Goal: Transaction & Acquisition: Purchase product/service

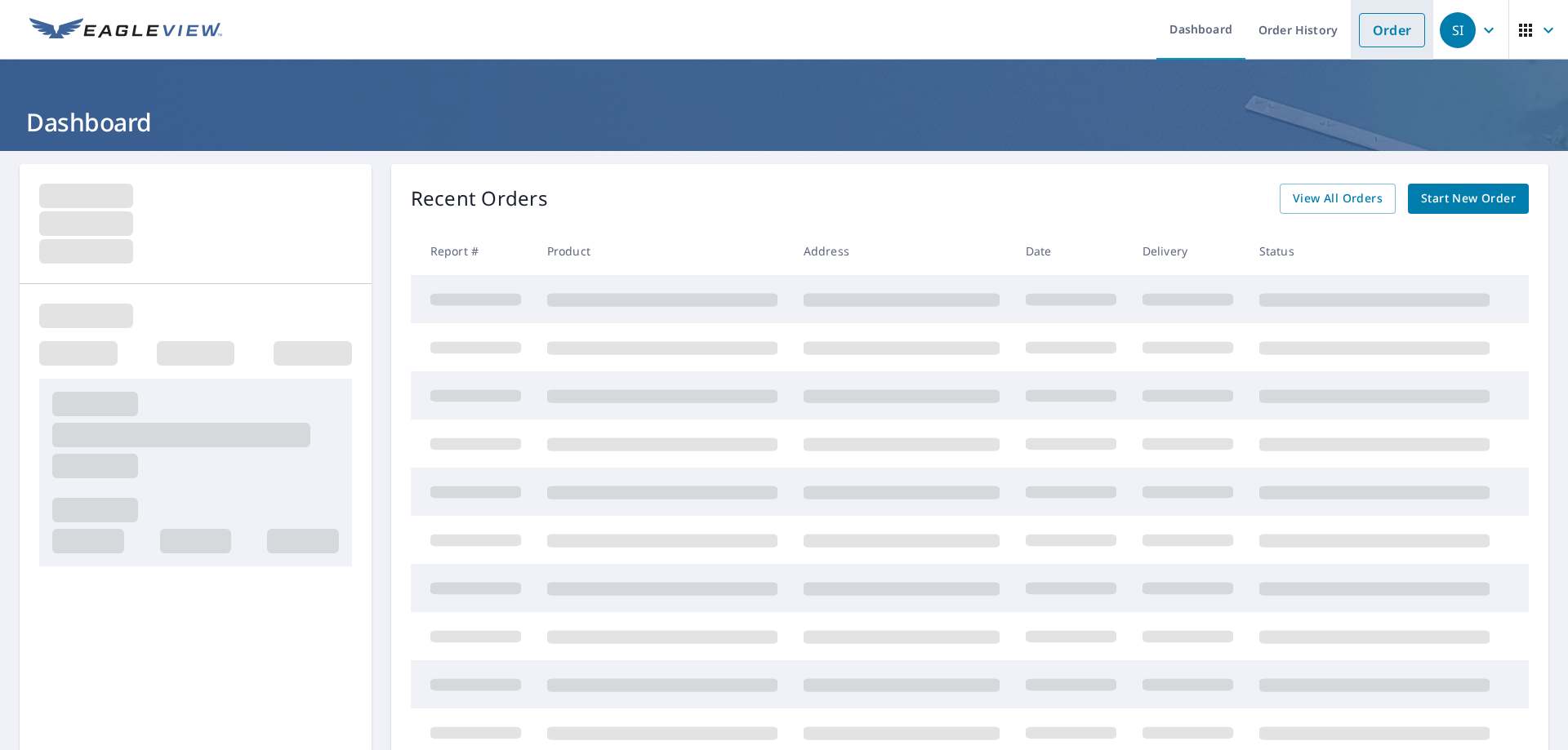
click at [1373, 32] on link "Order" at bounding box center [1392, 30] width 66 height 34
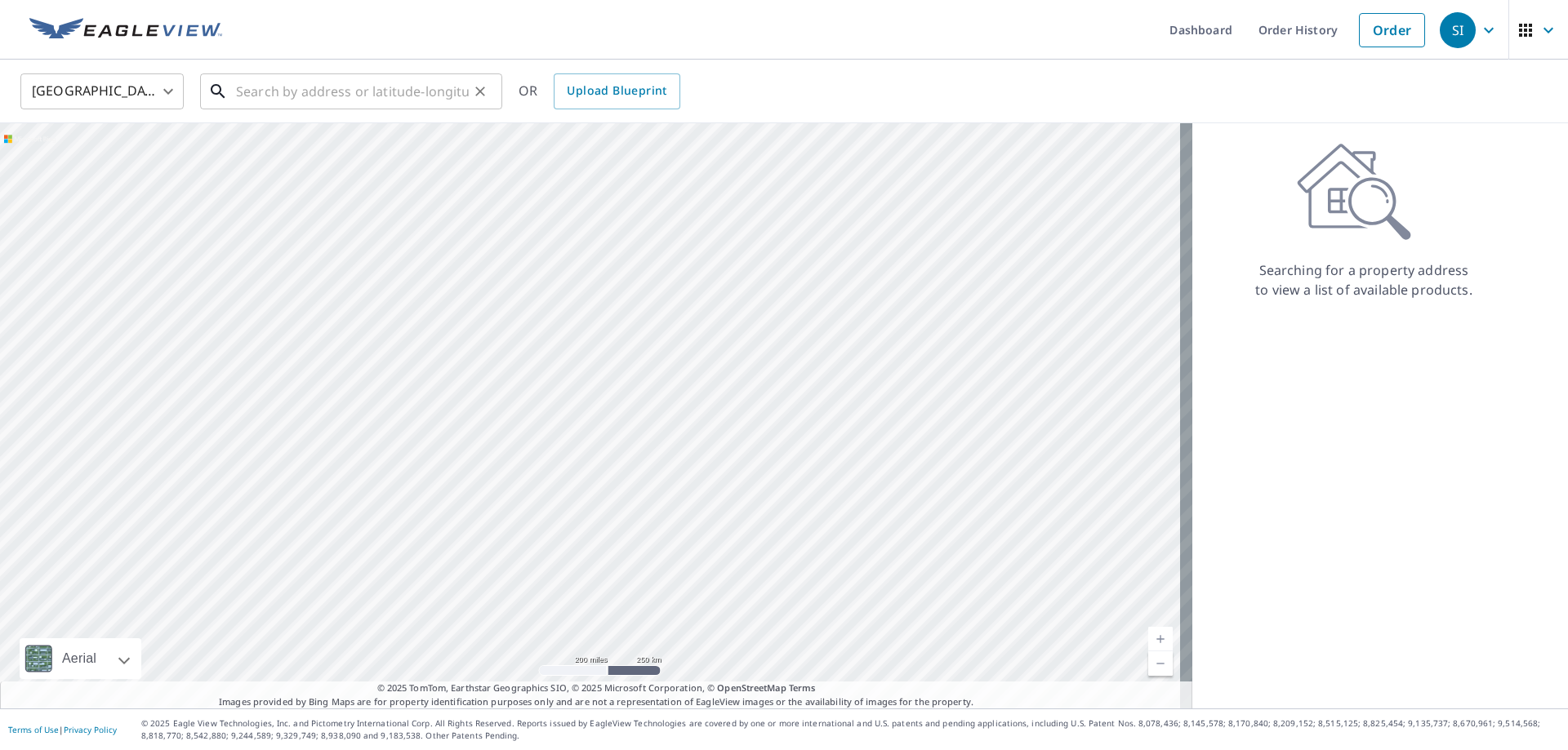
click at [245, 96] on input "text" at bounding box center [352, 91] width 233 height 46
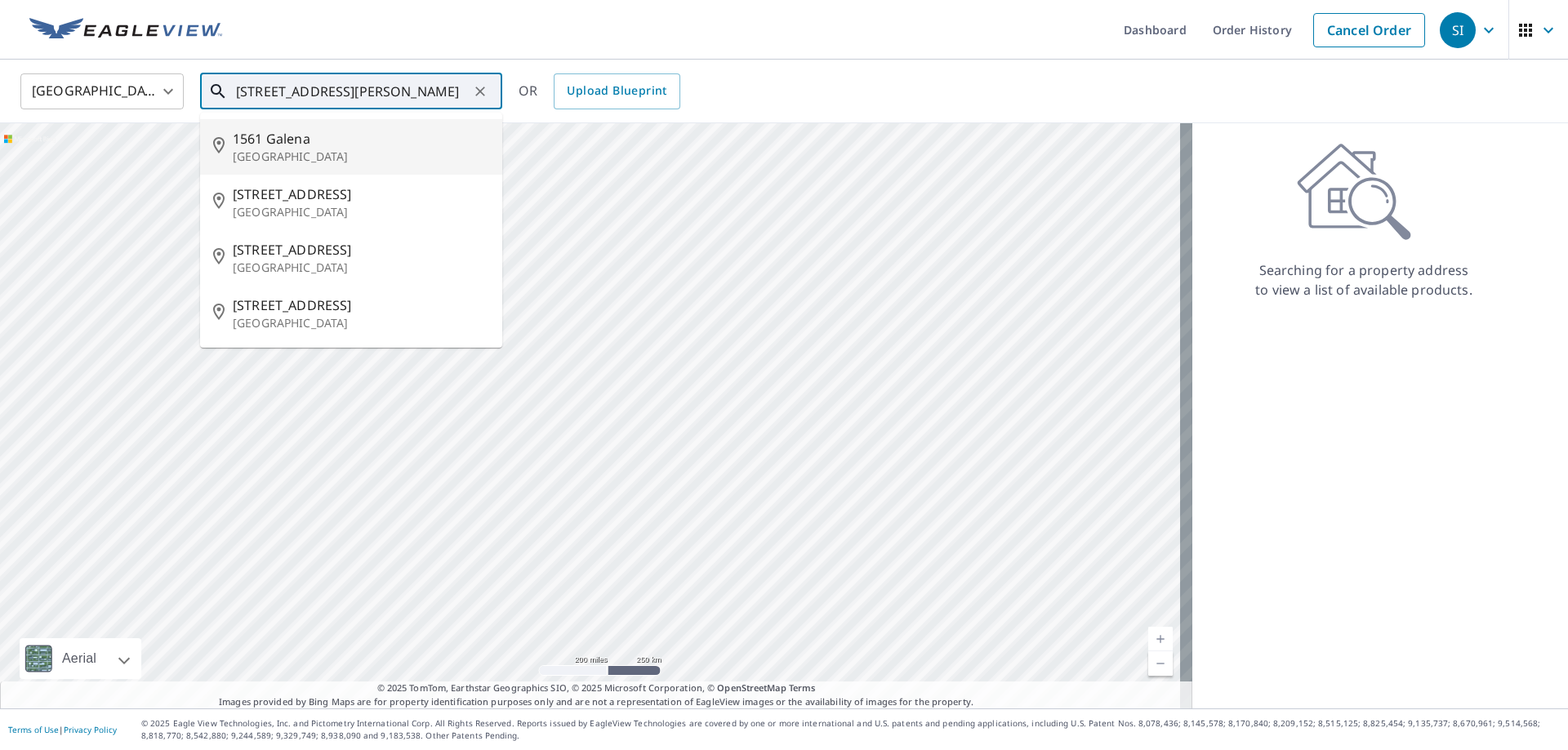
click at [267, 156] on p "[GEOGRAPHIC_DATA]" at bounding box center [361, 157] width 257 height 17
type input "[STREET_ADDRESS]"
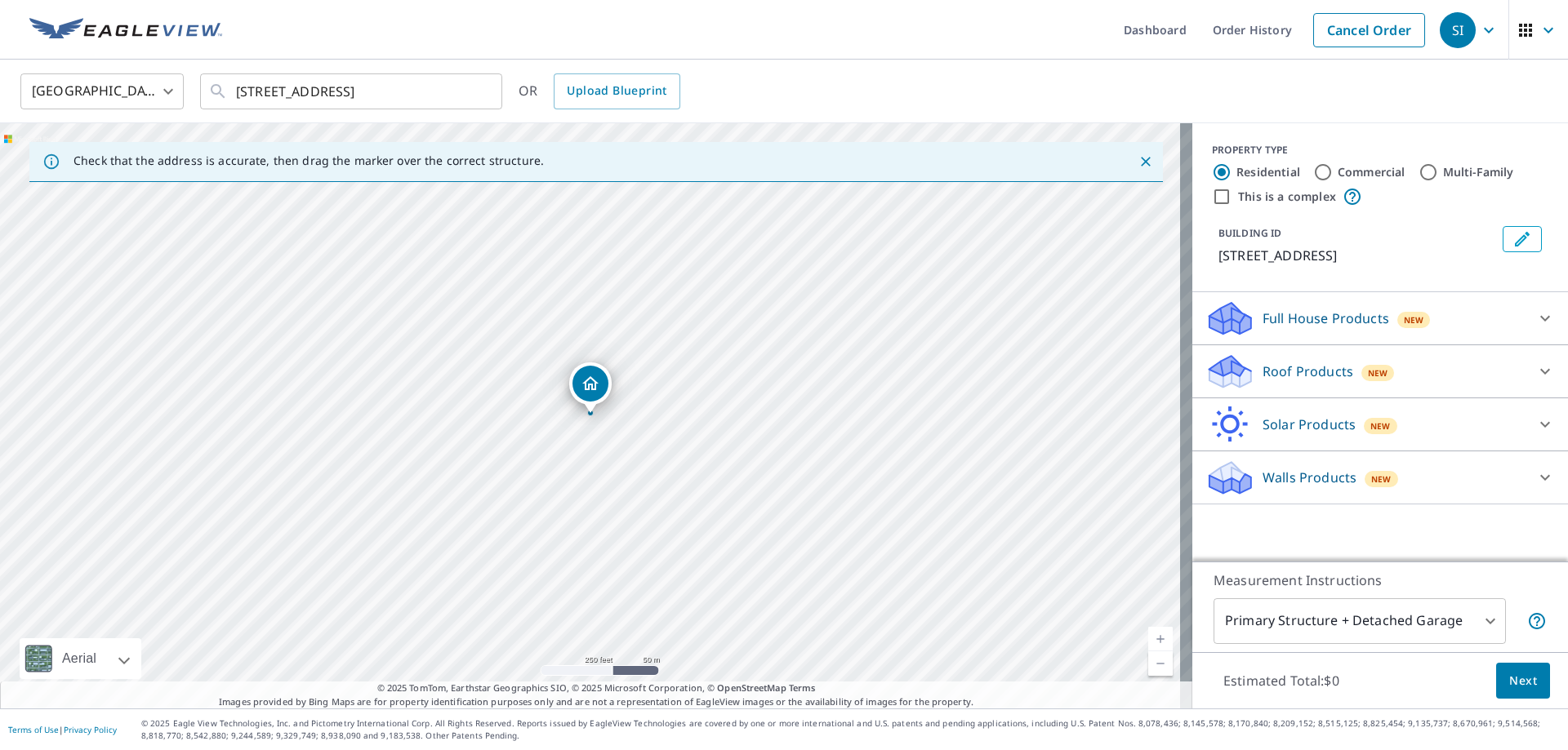
click at [1279, 373] on div "Roof Products New" at bounding box center [1365, 372] width 320 height 39
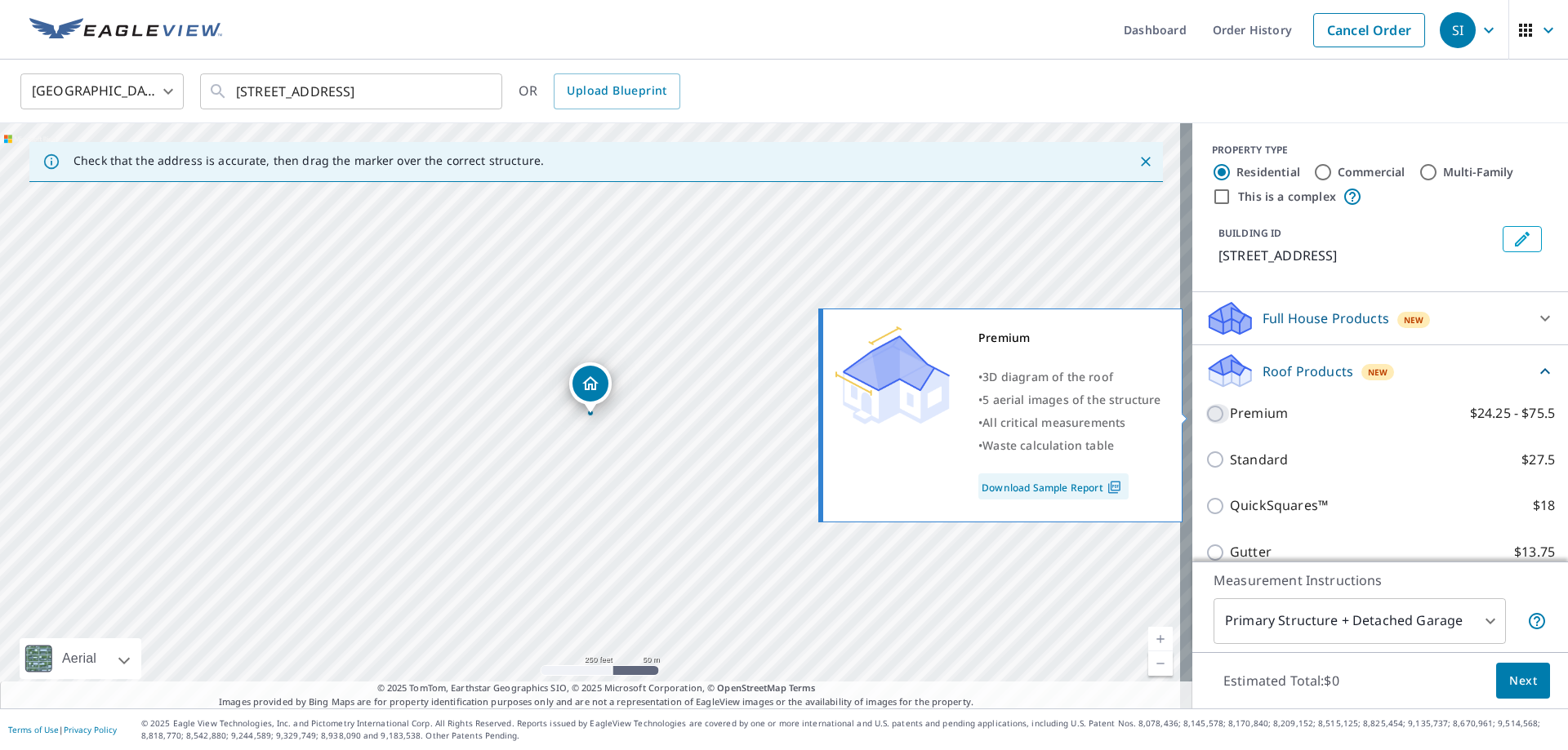
click at [1205, 414] on input "Premium $24.25 - $75.5" at bounding box center [1217, 414] width 25 height 19
checkbox input "true"
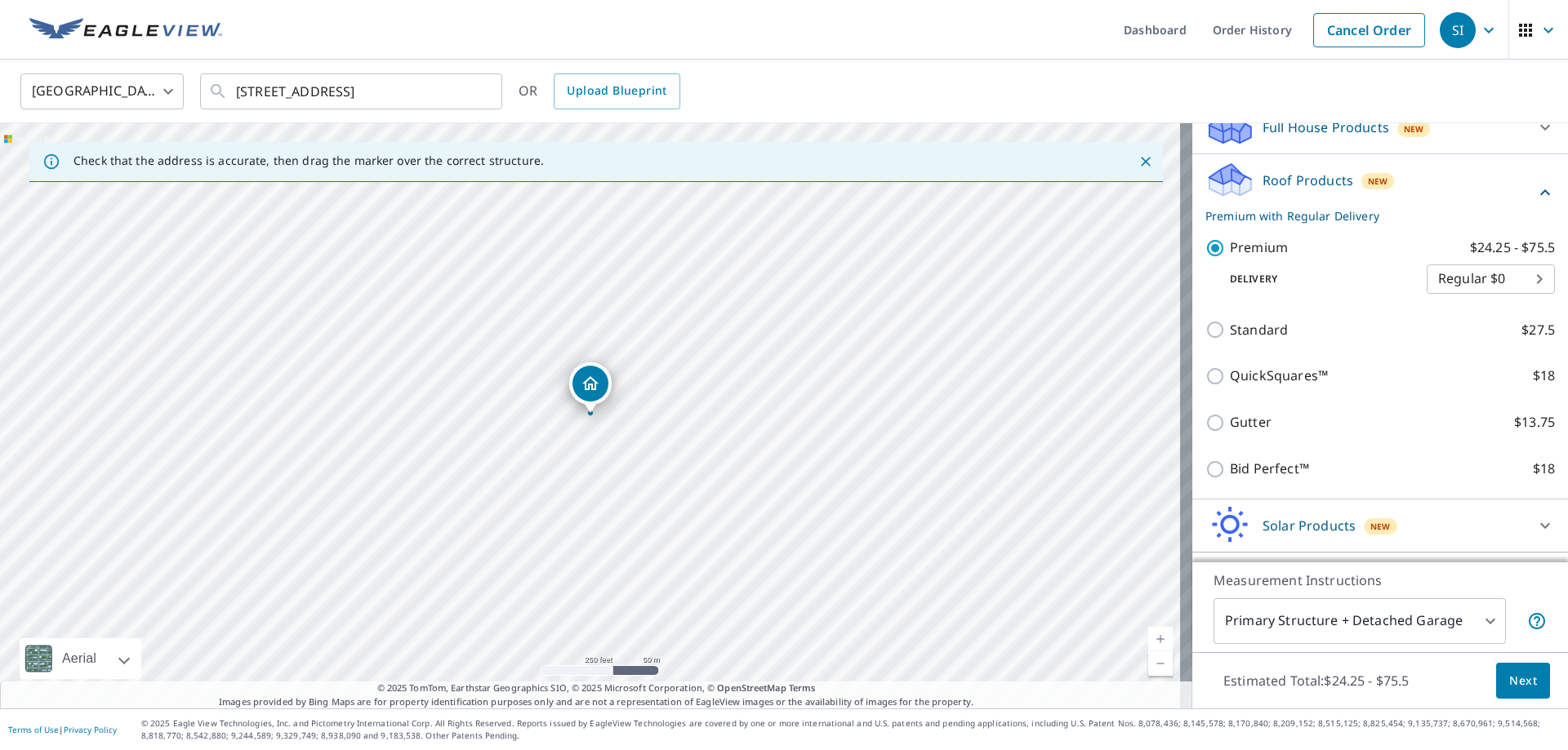
scroll to position [194, 0]
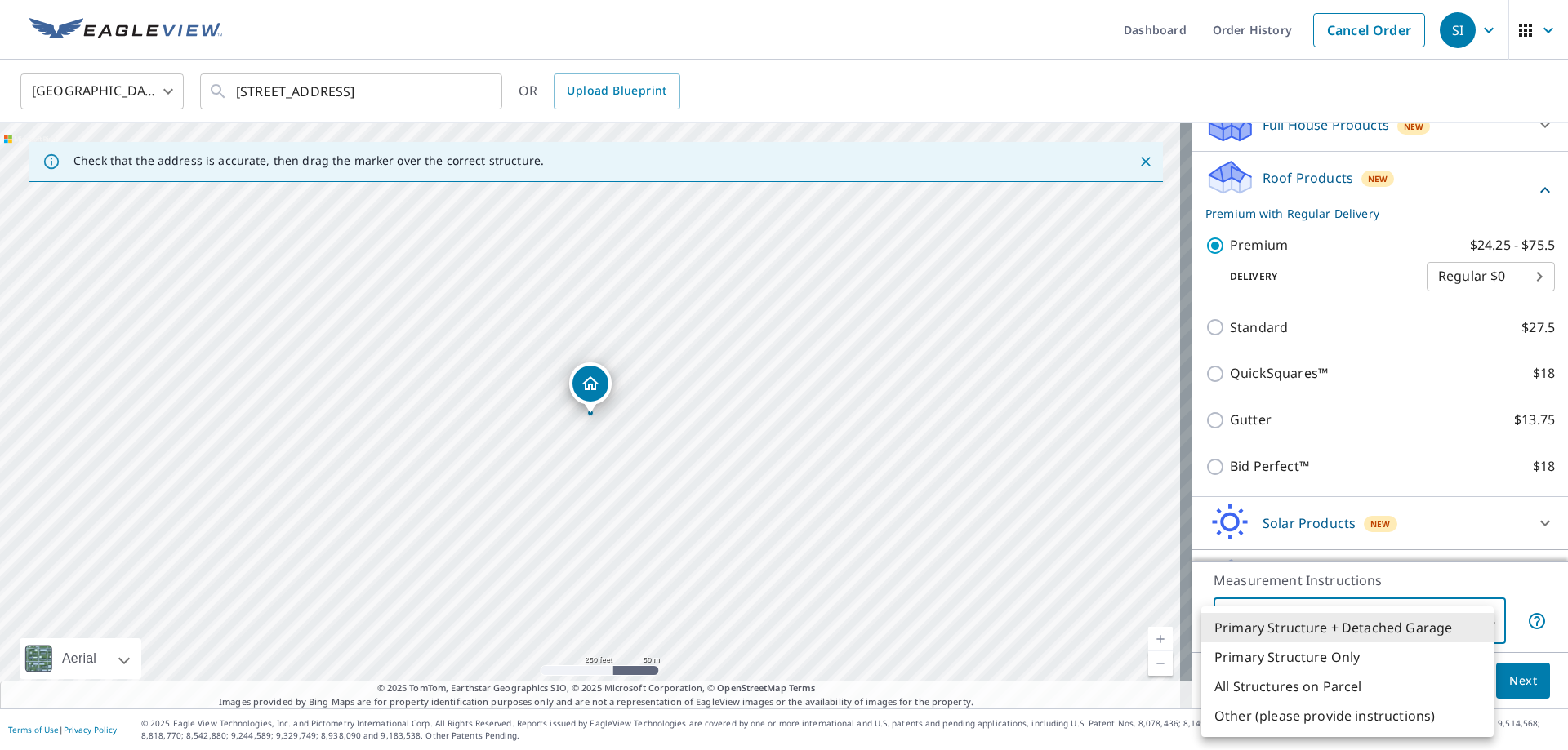
click at [1300, 619] on body "SI SI Dashboard Order History Cancel Order SI United States [GEOGRAPHIC_DATA] ​…" at bounding box center [784, 375] width 1568 height 750
click at [1260, 657] on li "Primary Structure Only" at bounding box center [1348, 657] width 293 height 30
type input "2"
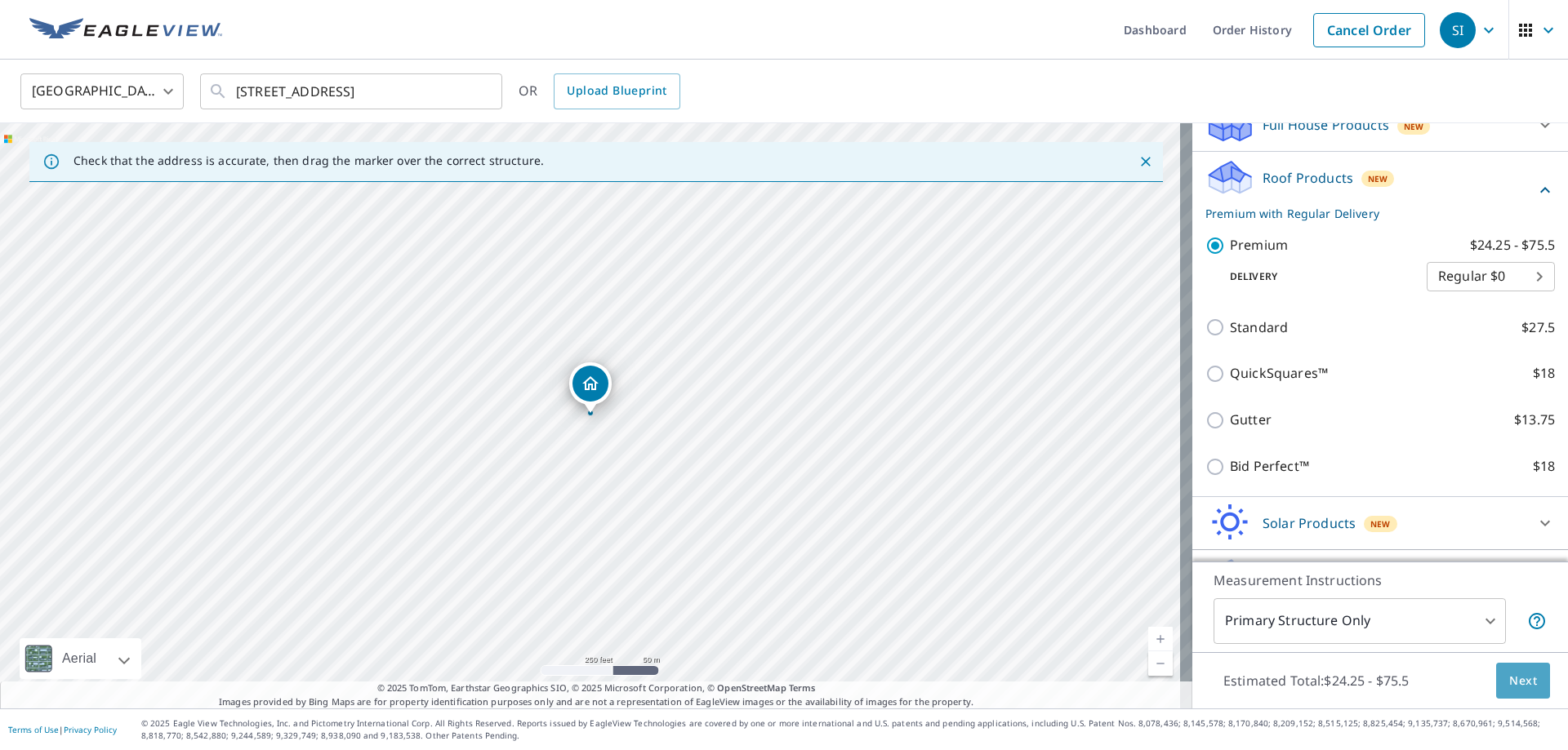
click at [1509, 682] on span "Next" at bounding box center [1523, 681] width 28 height 20
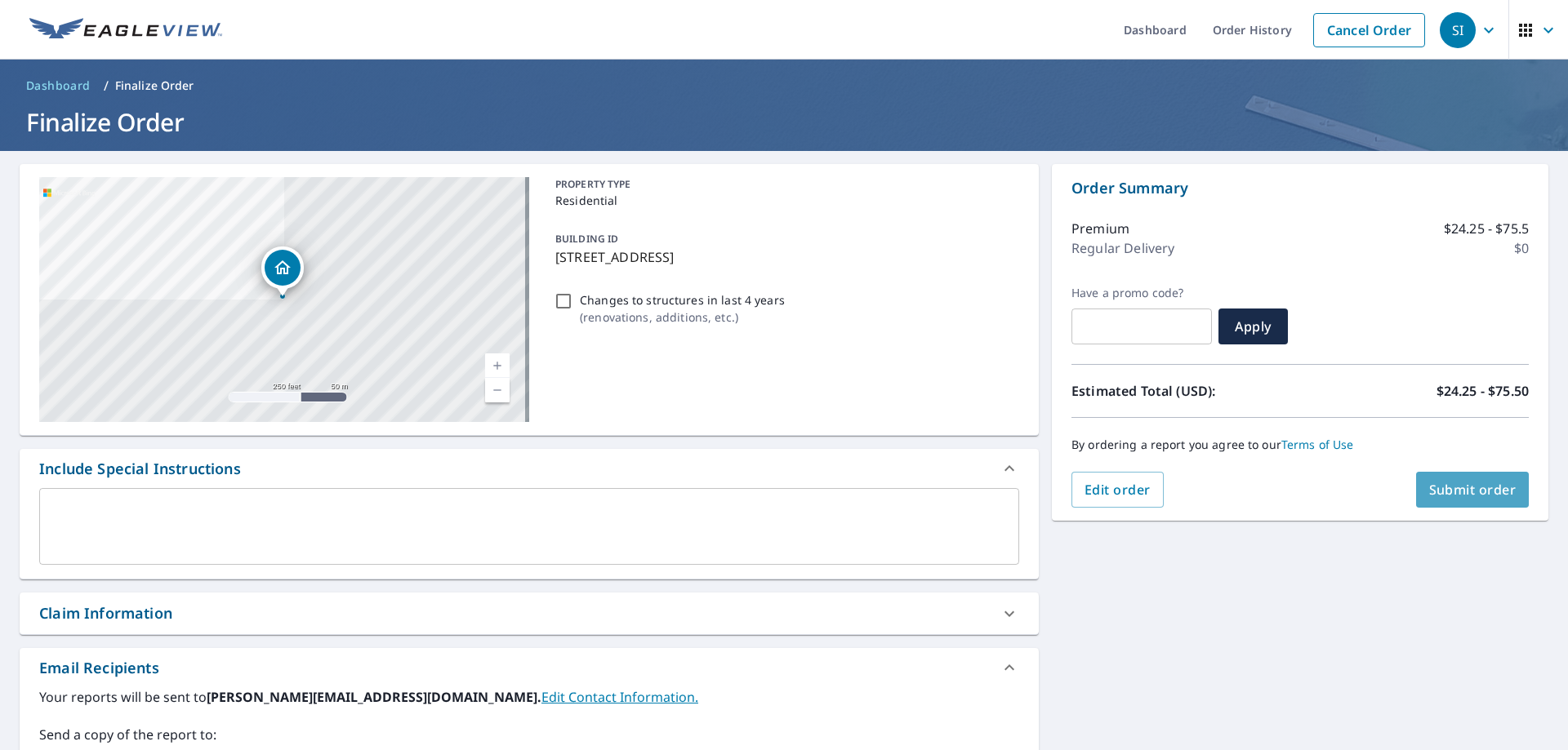
click at [1462, 492] on span "Submit order" at bounding box center [1473, 490] width 88 height 18
